Goal: Connect with others: Connect with others

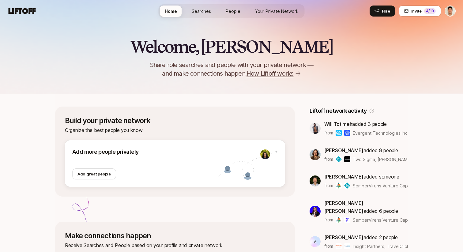
click at [268, 9] on span "Your Private Network" at bounding box center [276, 11] width 43 height 6
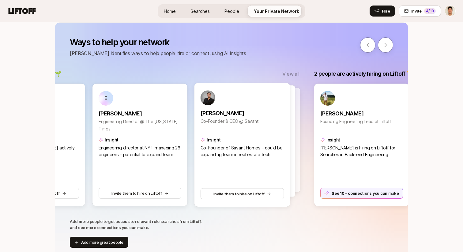
click at [296, 129] on div at bounding box center [252, 140] width 96 height 104
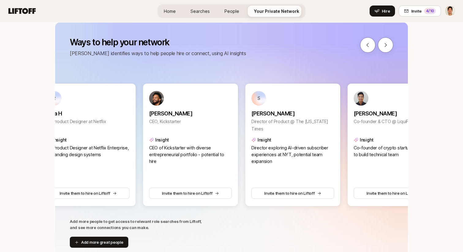
scroll to position [0, 1172]
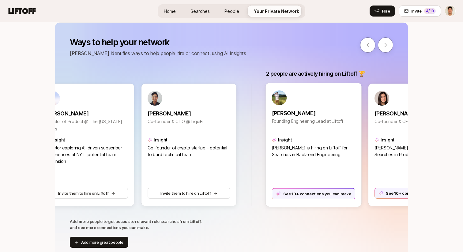
click at [298, 195] on div "See 10+ connections you can make" at bounding box center [314, 193] width 84 height 11
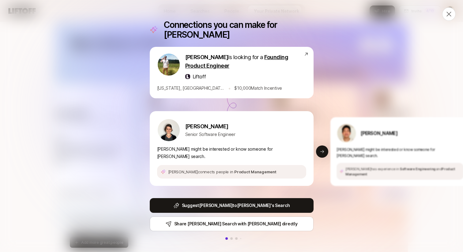
click at [366, 80] on div "Connections you can make for Tyler Tyler Kieft is looking for a Founding Produc…" at bounding box center [231, 126] width 463 height 252
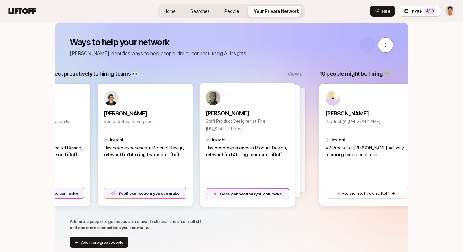
scroll to position [0, 44]
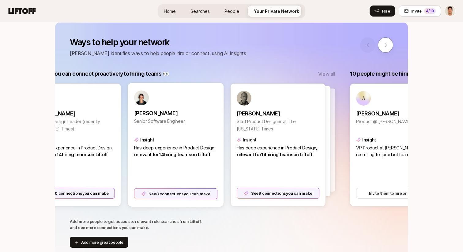
click at [89, 193] on div "See 10 connections you can make" at bounding box center [73, 193] width 83 height 11
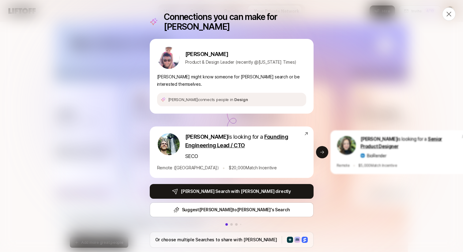
click at [99, 94] on div "Connections you can make for Alex Alex Rainert Product & Design Leader (recentl…" at bounding box center [231, 126] width 463 height 252
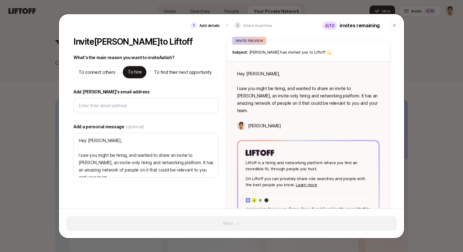
type textarea "x"
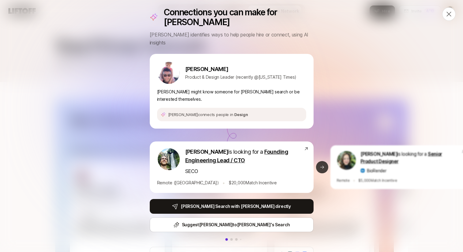
click at [320, 161] on button "Next slide" at bounding box center [322, 167] width 12 height 12
click at [324, 161] on button "Next slide" at bounding box center [322, 167] width 12 height 12
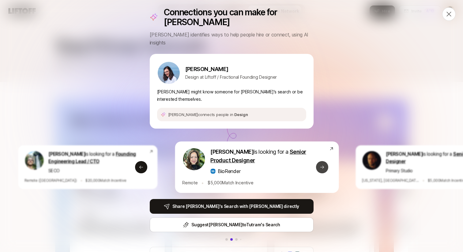
click at [324, 161] on button "Next slide" at bounding box center [322, 167] width 12 height 12
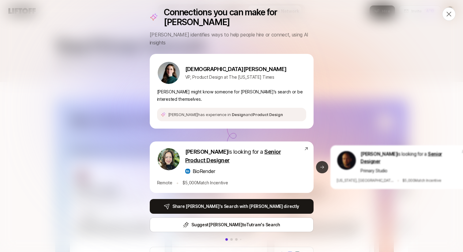
click at [324, 165] on icon at bounding box center [322, 167] width 5 height 5
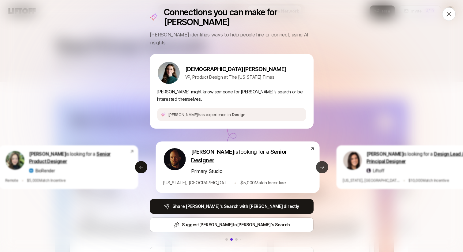
click at [324, 165] on icon at bounding box center [322, 167] width 5 height 5
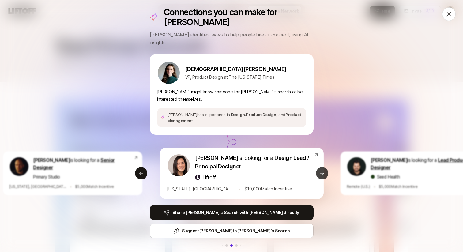
click at [324, 171] on icon at bounding box center [322, 173] width 5 height 5
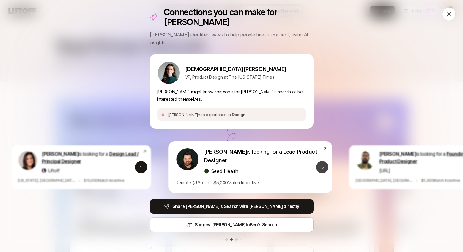
click at [324, 161] on button "Next slide" at bounding box center [322, 167] width 12 height 12
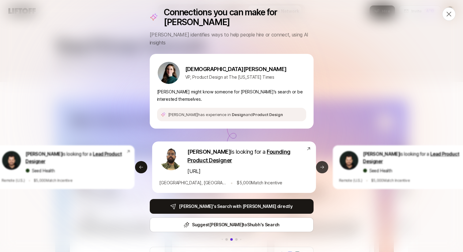
click at [324, 165] on icon at bounding box center [322, 167] width 5 height 5
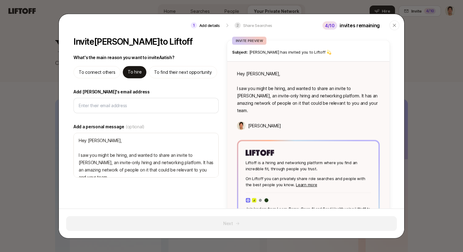
type textarea "x"
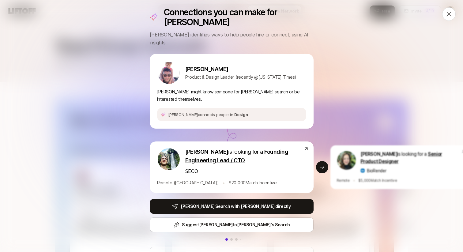
click at [357, 58] on div "Connections you can make for [PERSON_NAME] identifies ways to help people hire …" at bounding box center [231, 131] width 463 height 263
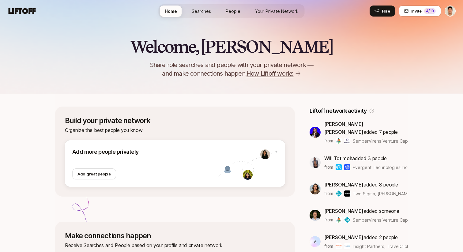
scroll to position [10, 0]
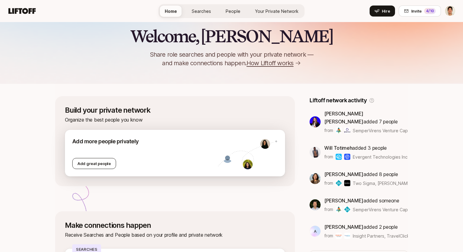
click at [100, 162] on div "Add great people" at bounding box center [94, 163] width 44 height 11
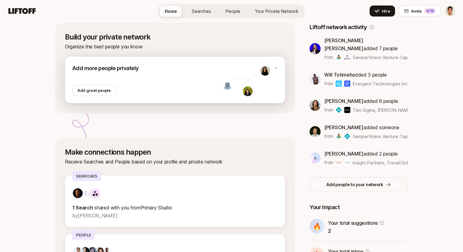
scroll to position [0, 0]
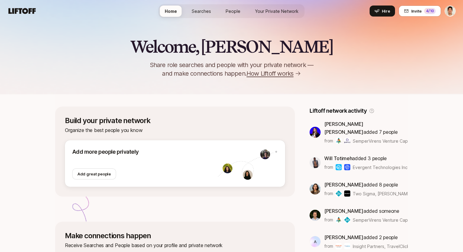
click at [39, 198] on div "Welcome, Jeremy 👋 Share role searches and people with your private network — an…" at bounding box center [231, 212] width 463 height 381
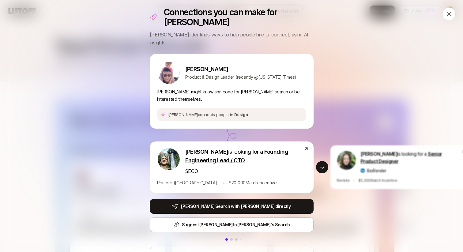
click at [356, 80] on div "Connections you can make for [PERSON_NAME] identifies ways to help people hire …" at bounding box center [231, 131] width 463 height 263
